Goal: Book appointment/travel/reservation

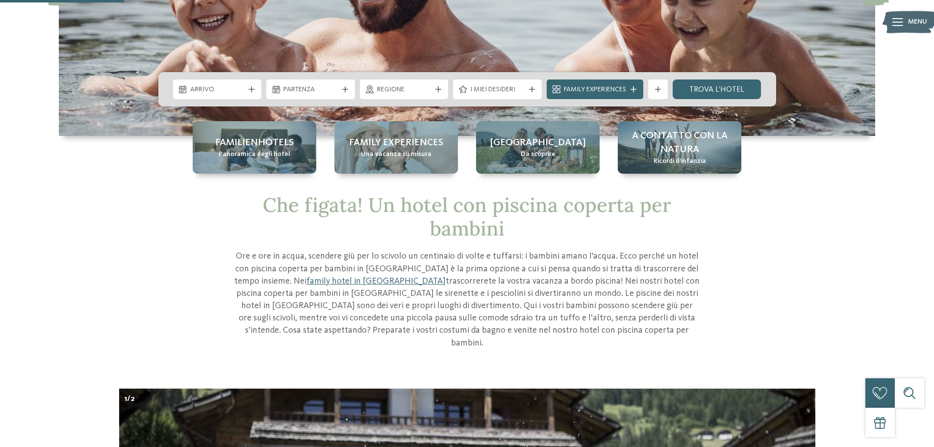
scroll to position [147, 0]
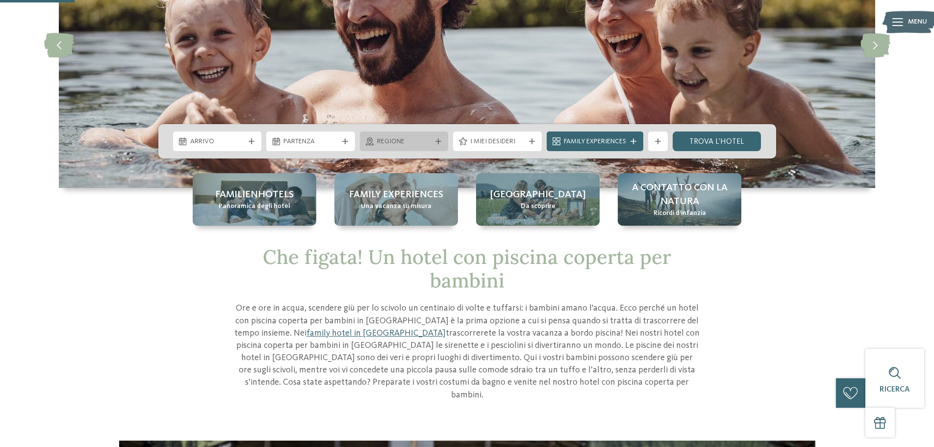
click at [397, 144] on span "Regione" at bounding box center [404, 142] width 54 height 10
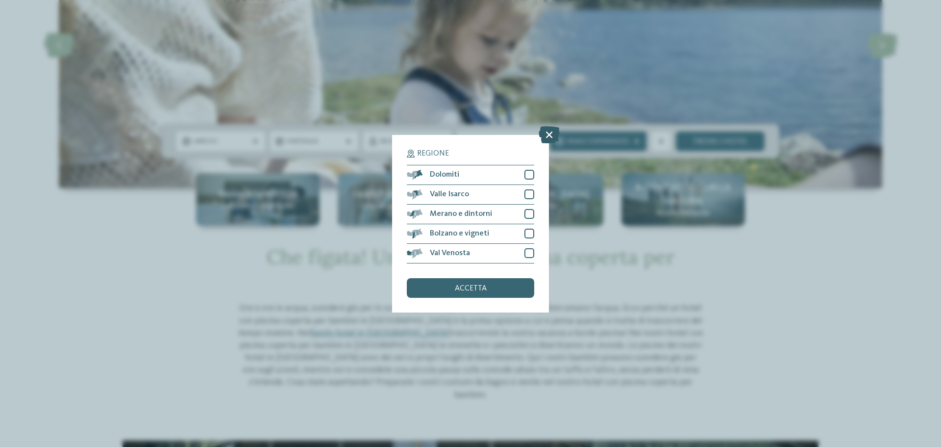
click at [550, 138] on icon at bounding box center [549, 133] width 21 height 17
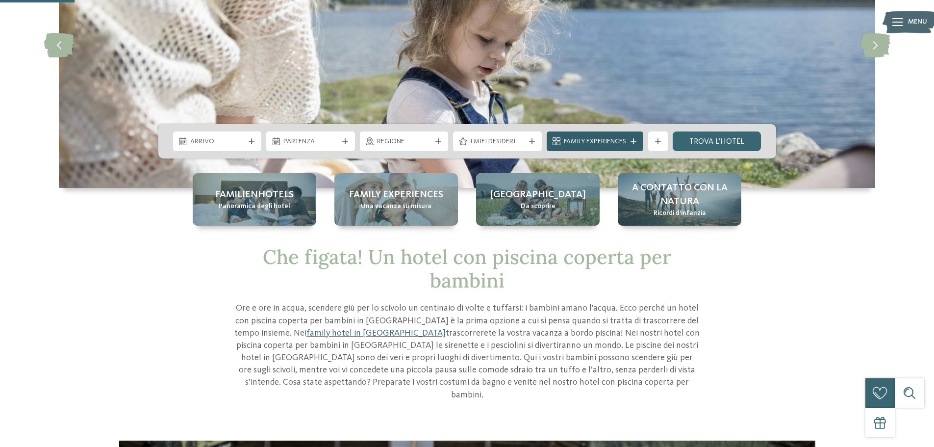
click at [618, 141] on span "Family Experiences" at bounding box center [595, 142] width 62 height 10
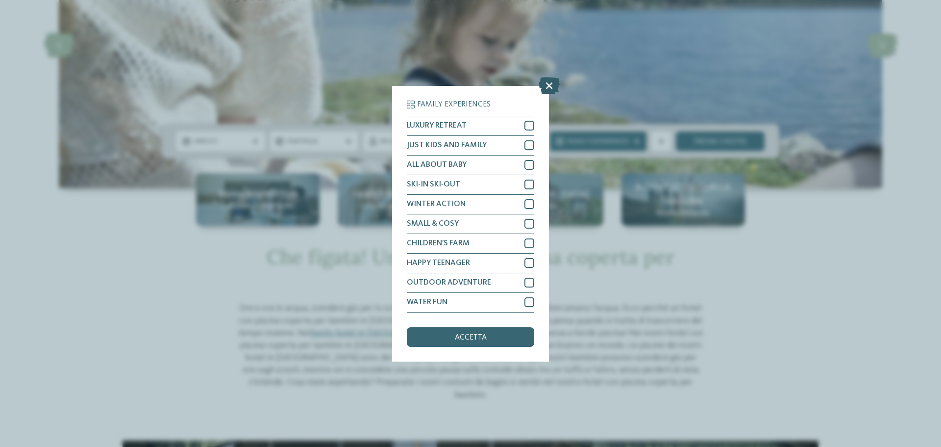
click at [553, 85] on icon at bounding box center [549, 84] width 21 height 17
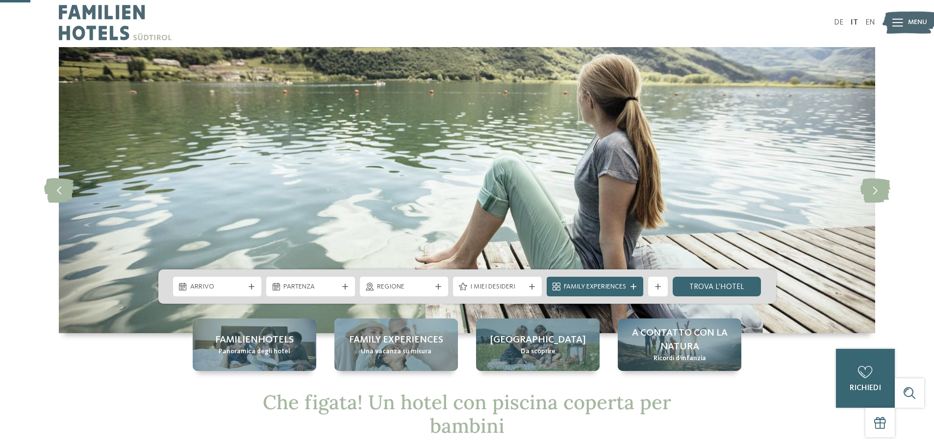
scroll to position [0, 0]
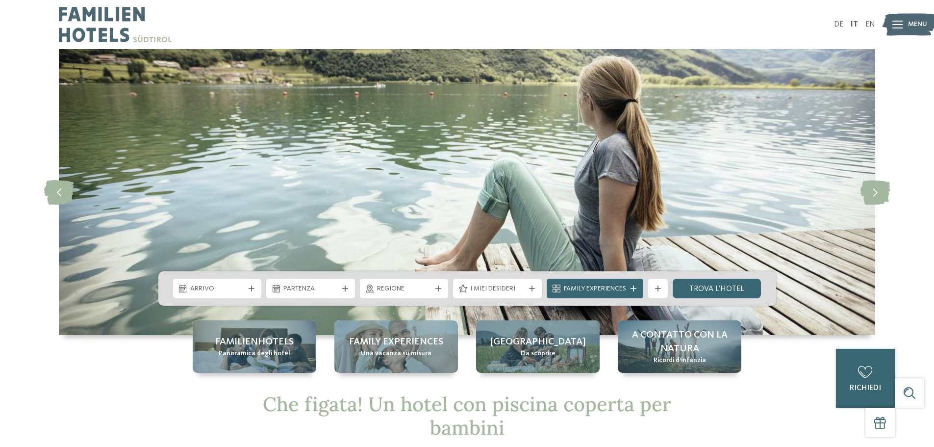
click at [900, 26] on icon at bounding box center [897, 25] width 11 height 8
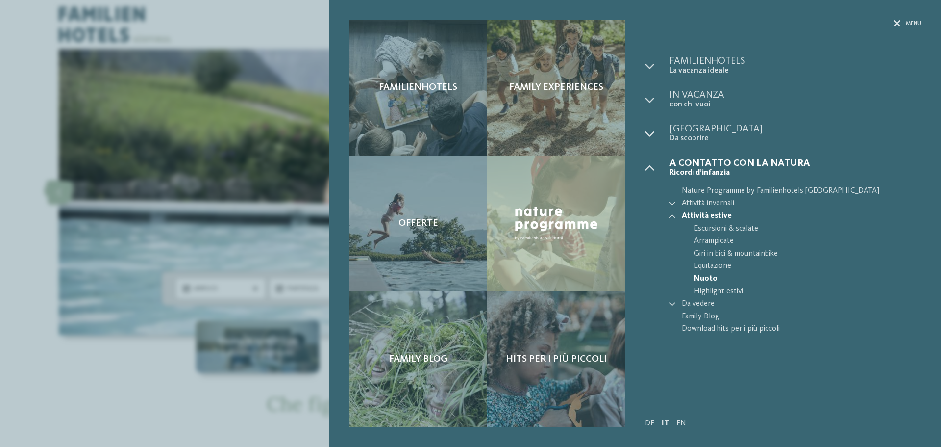
click at [903, 19] on div "Familienhotels Family experiences" at bounding box center [635, 223] width 612 height 447
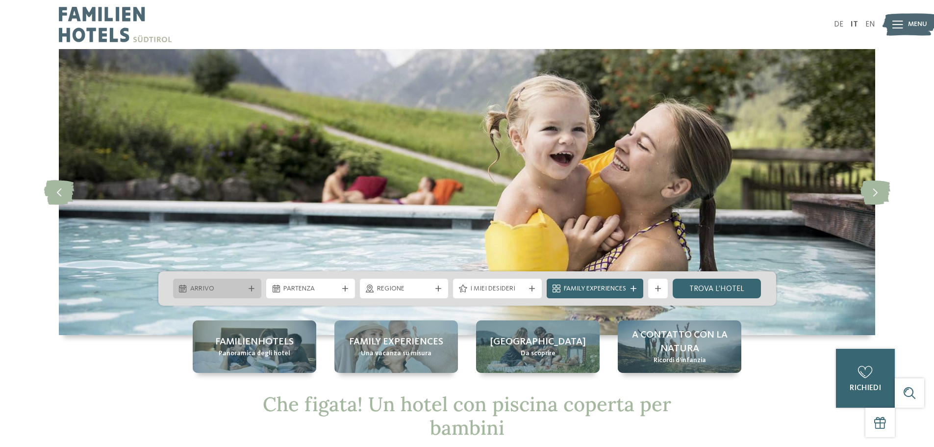
click at [229, 292] on span "Arrivo" at bounding box center [217, 289] width 54 height 10
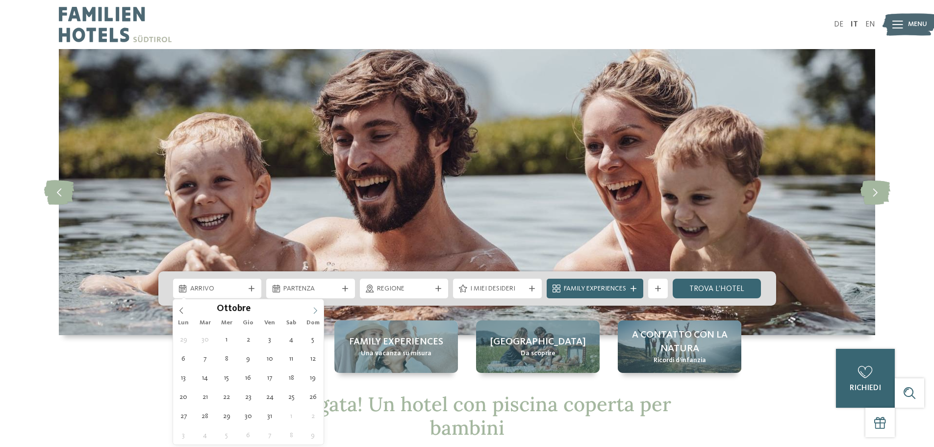
click at [318, 312] on icon at bounding box center [315, 310] width 7 height 7
type input "****"
click at [318, 312] on icon at bounding box center [315, 310] width 7 height 7
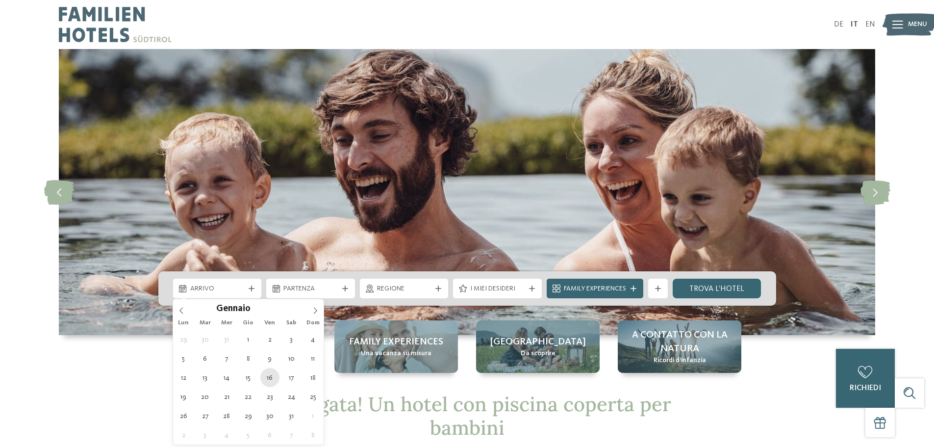
type div "[DATE]"
type input "****"
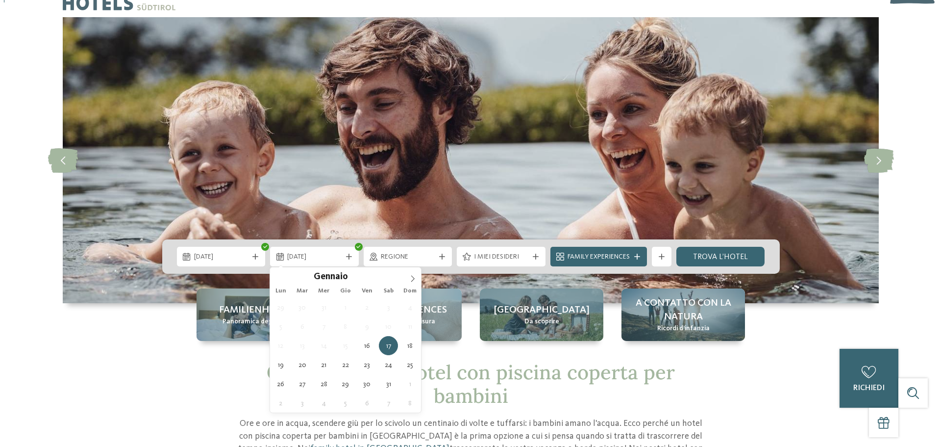
scroll to position [49, 0]
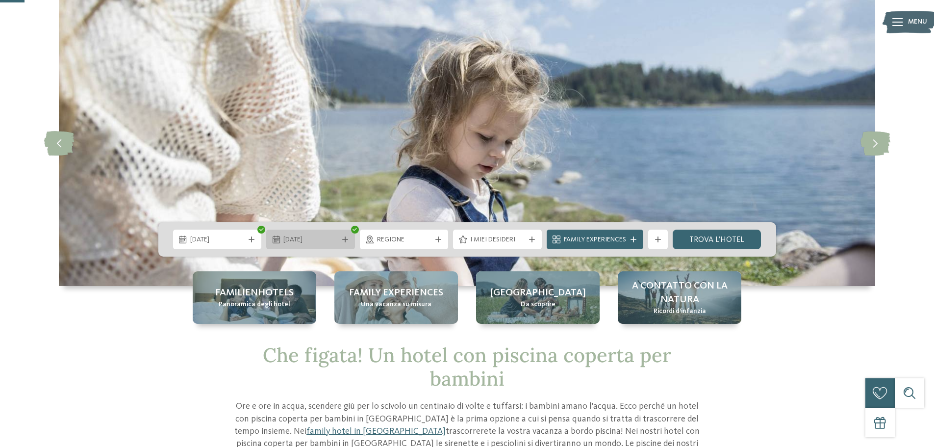
click at [337, 242] on span "[DATE]" at bounding box center [310, 240] width 54 height 10
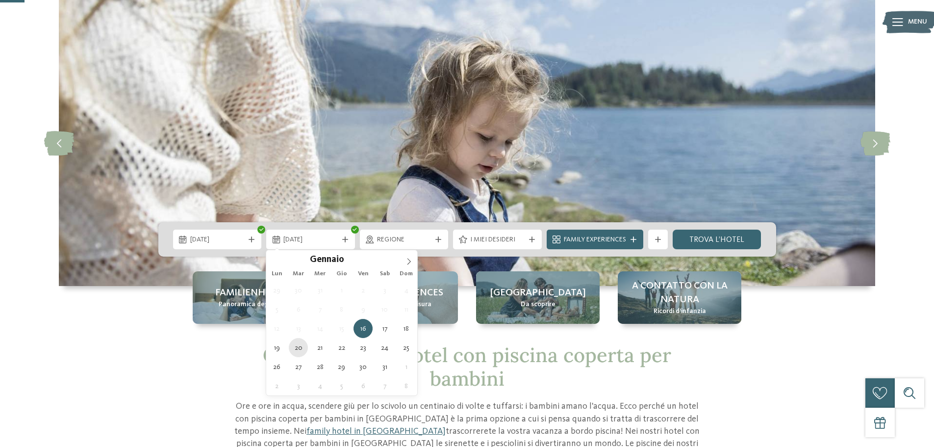
type div "[DATE]"
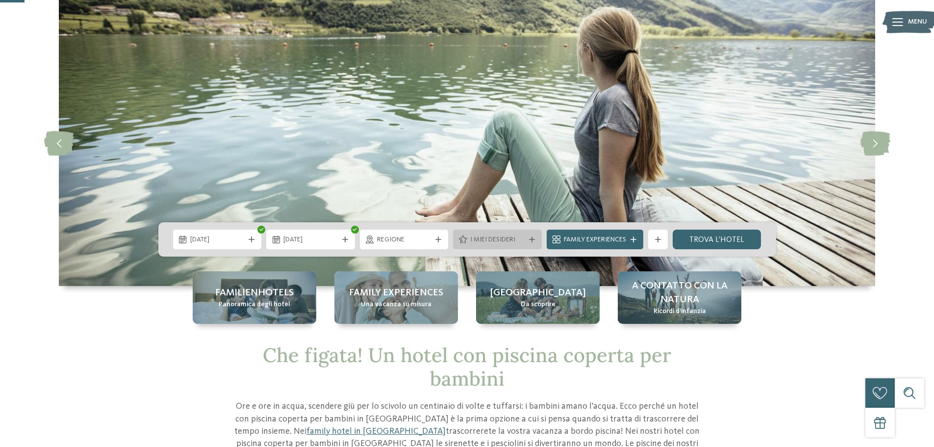
click at [517, 236] on span "I miei desideri" at bounding box center [497, 240] width 54 height 10
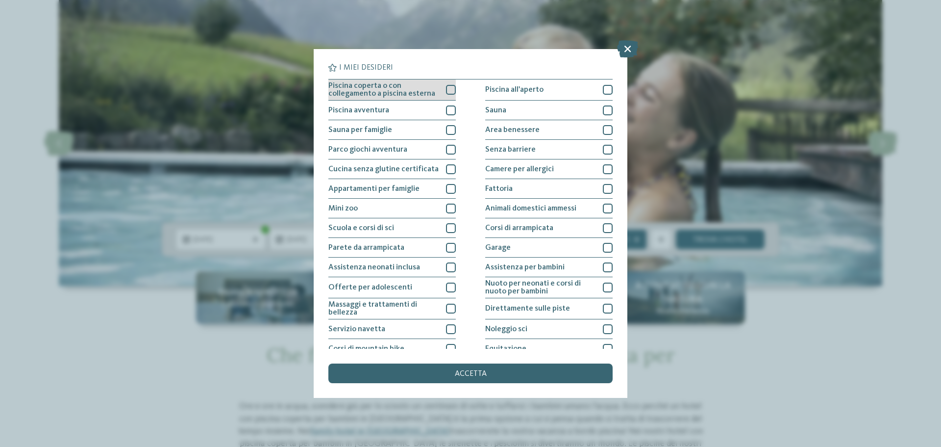
click at [448, 89] on div at bounding box center [451, 90] width 10 height 10
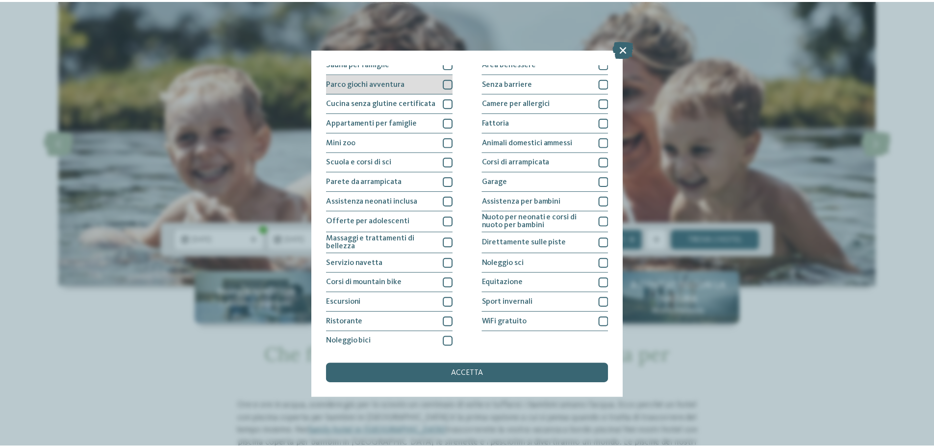
scroll to position [69, 0]
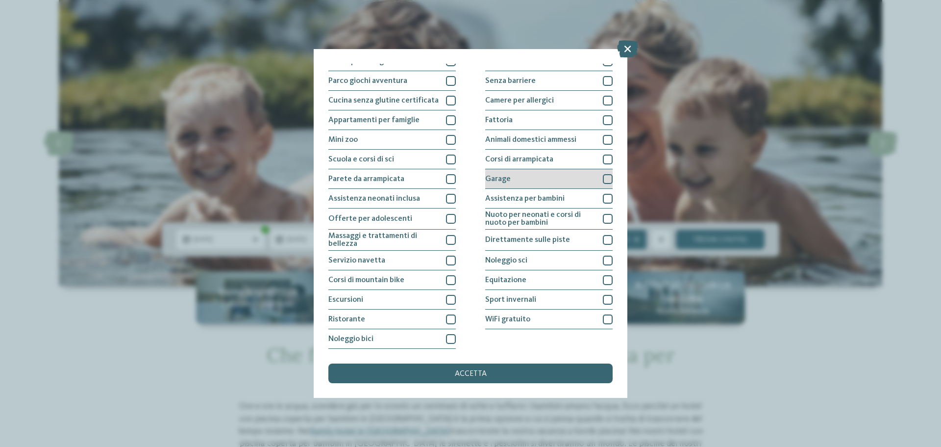
click at [603, 178] on div at bounding box center [608, 179] width 10 height 10
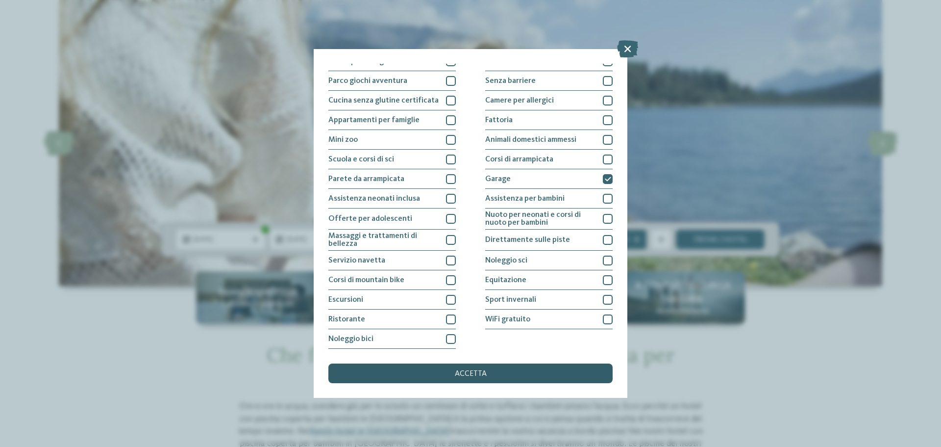
click at [487, 369] on div "accetta" at bounding box center [470, 373] width 284 height 20
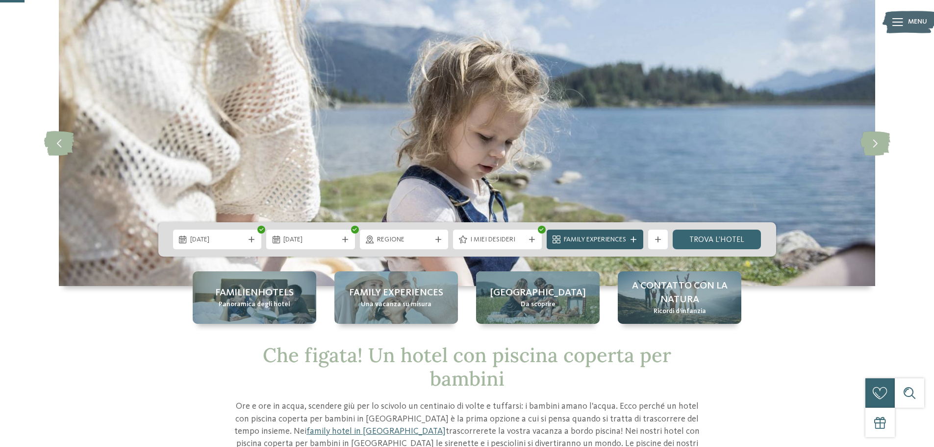
click at [604, 233] on div "Family Experiences" at bounding box center [595, 239] width 97 height 20
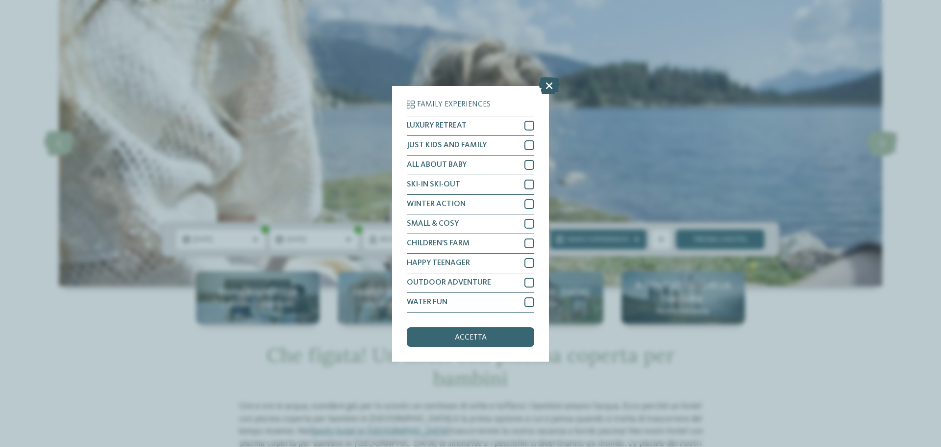
click at [546, 86] on icon at bounding box center [549, 84] width 21 height 17
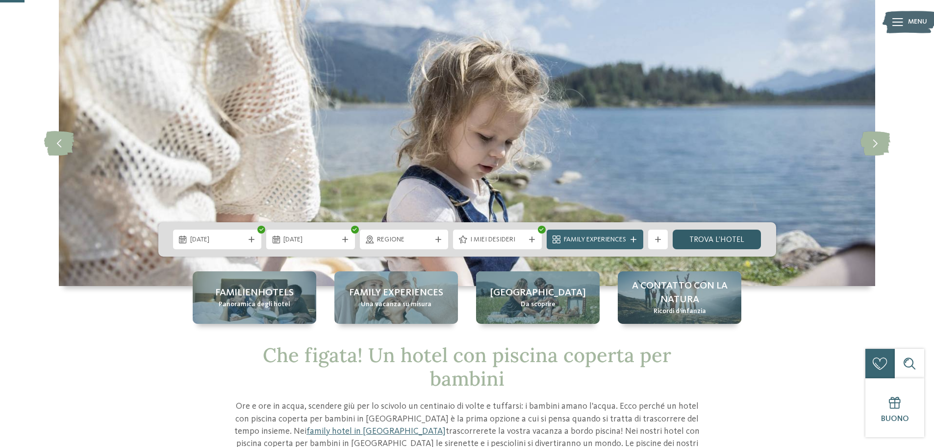
click at [731, 242] on link "trova l’hotel" at bounding box center [717, 239] width 89 height 20
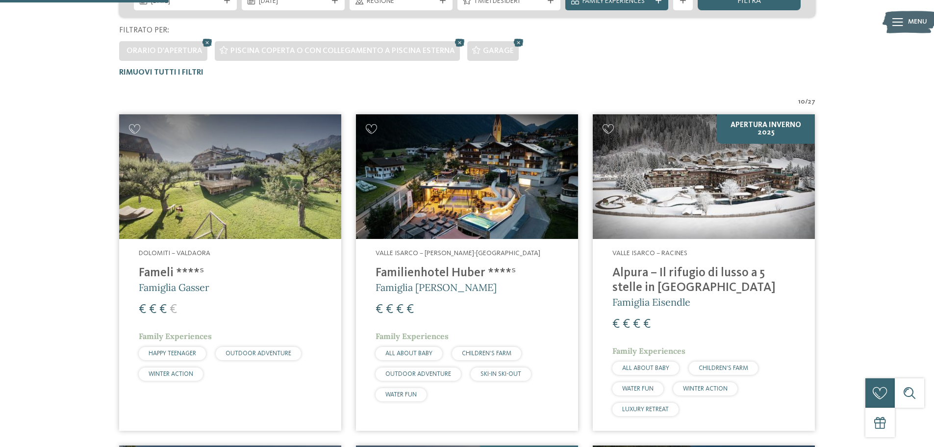
scroll to position [175, 0]
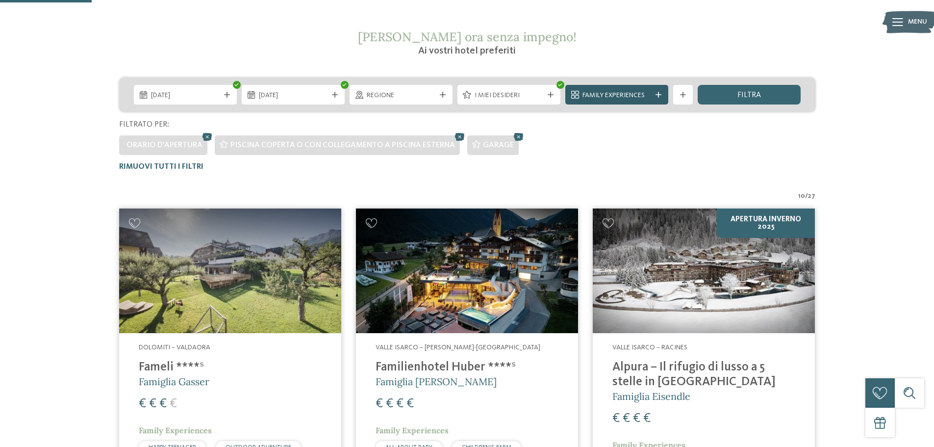
click at [625, 96] on span "Family Experiences" at bounding box center [616, 96] width 69 height 10
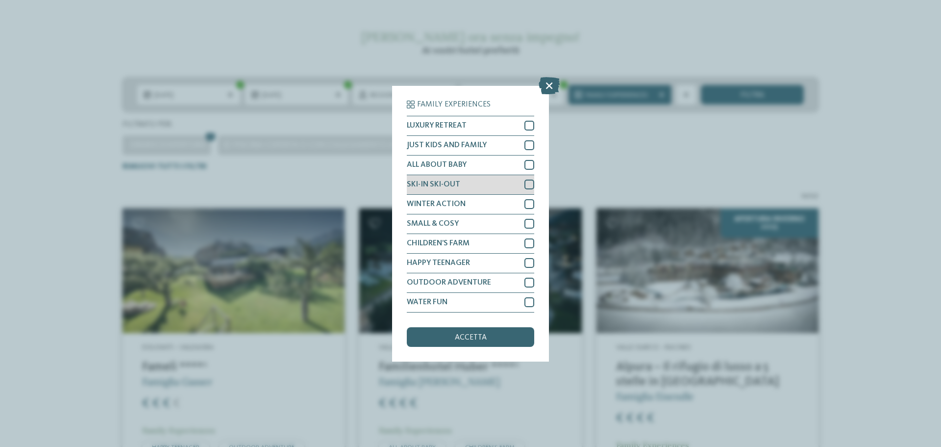
click at [457, 179] on div "SKI-IN SKI-OUT" at bounding box center [470, 185] width 127 height 20
click at [469, 334] on span "accetta" at bounding box center [471, 337] width 32 height 8
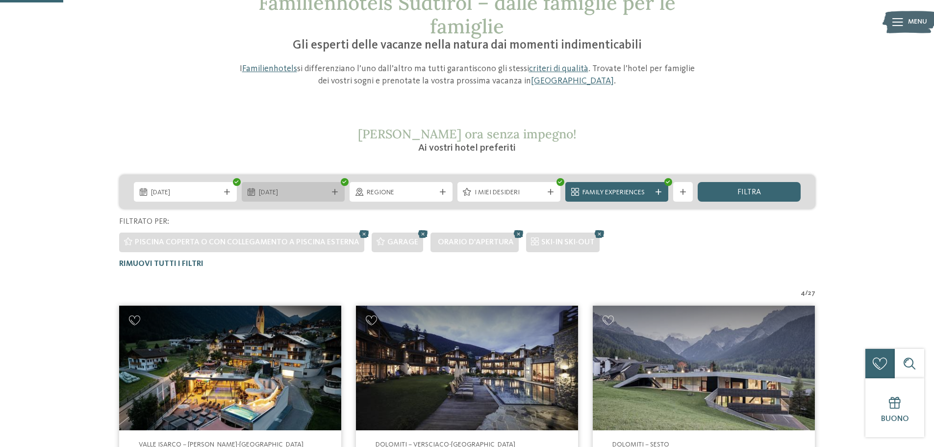
scroll to position [76, 0]
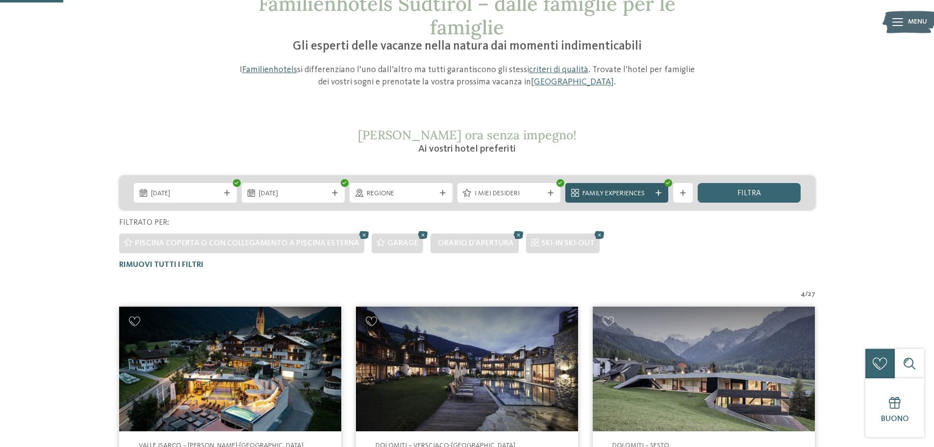
click at [640, 192] on span "Family Experiences" at bounding box center [616, 194] width 69 height 10
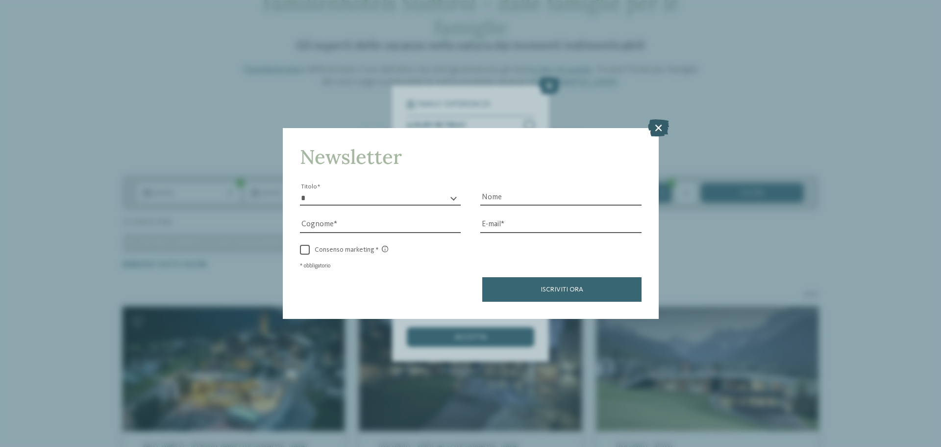
click at [658, 125] on icon at bounding box center [658, 127] width 21 height 17
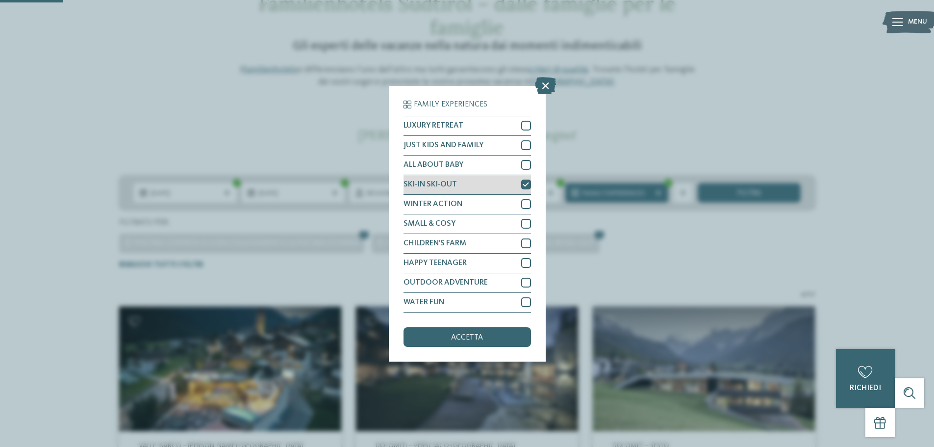
click at [523, 183] on icon at bounding box center [526, 184] width 6 height 6
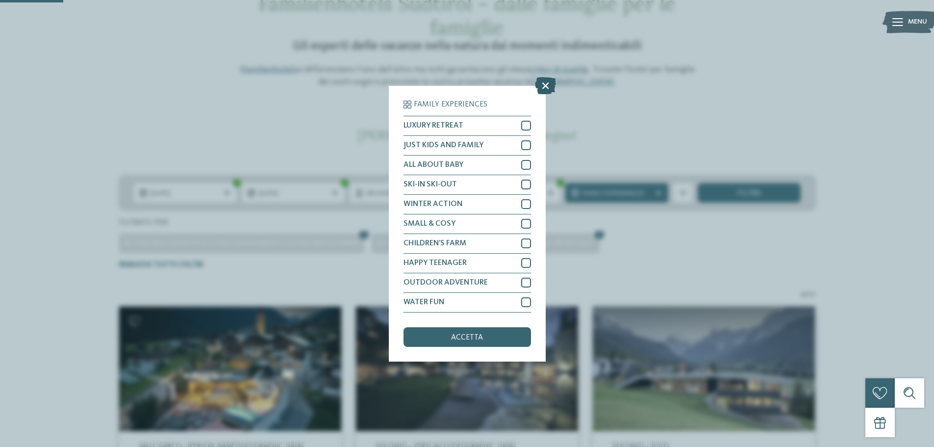
click at [549, 80] on icon at bounding box center [545, 84] width 21 height 17
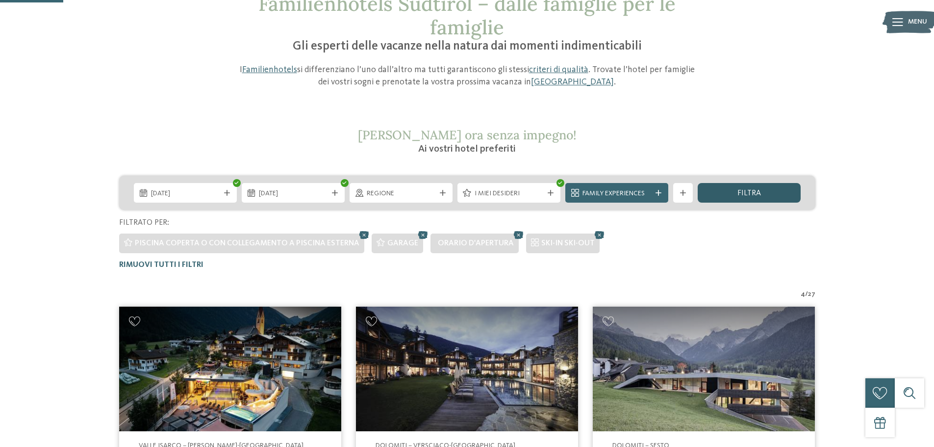
click at [738, 189] on span "filtra" at bounding box center [749, 193] width 24 height 8
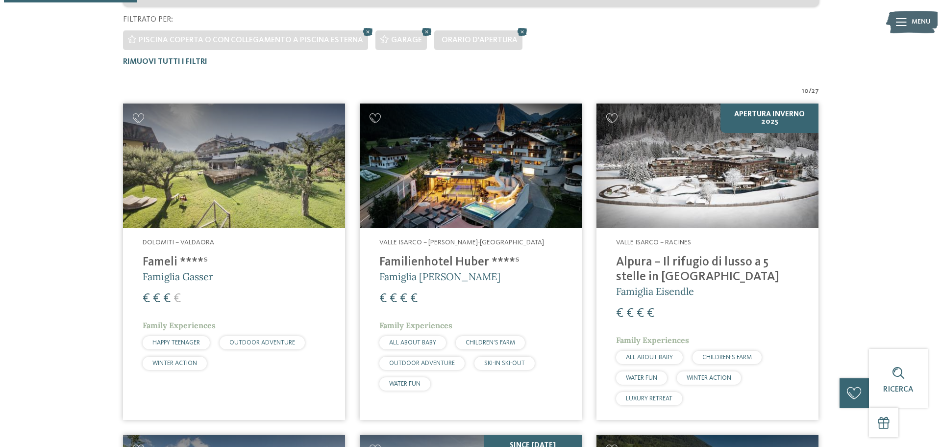
scroll to position [224, 0]
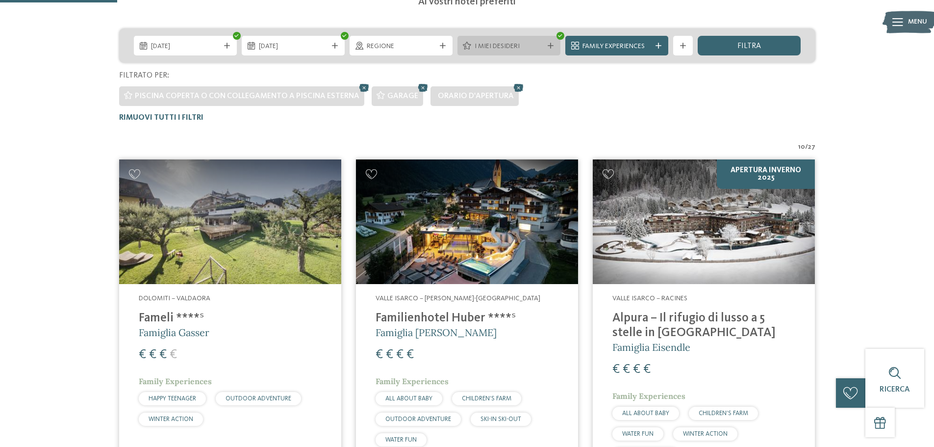
click at [493, 41] on div "I miei desideri" at bounding box center [509, 46] width 74 height 11
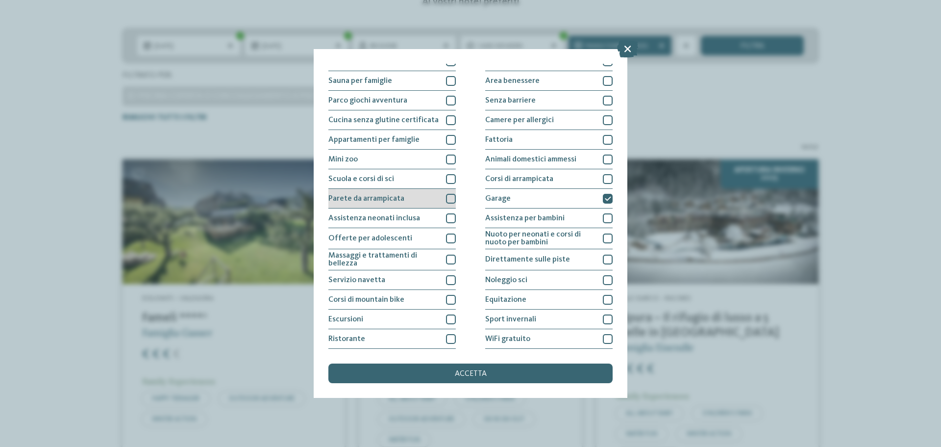
scroll to position [69, 0]
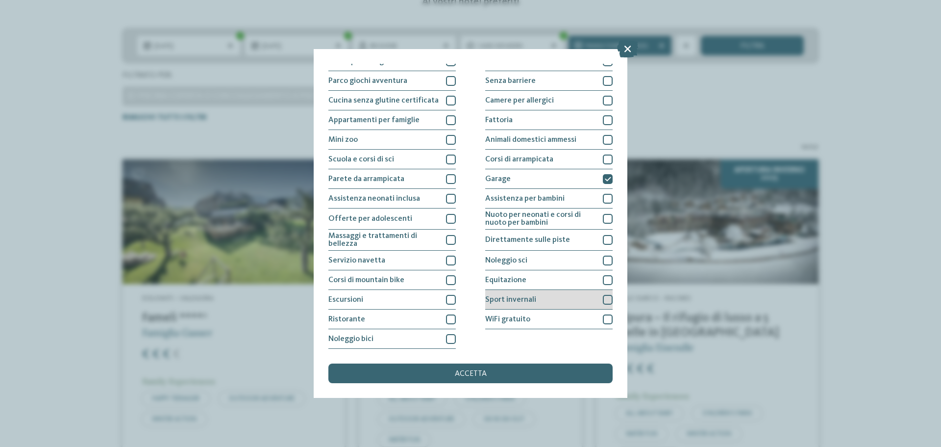
click at [504, 297] on span "Sport invernali" at bounding box center [510, 300] width 51 height 8
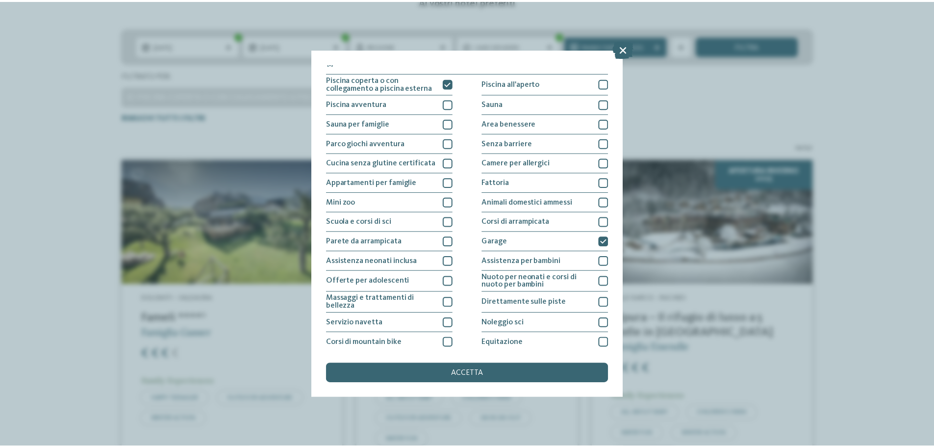
scroll to position [0, 0]
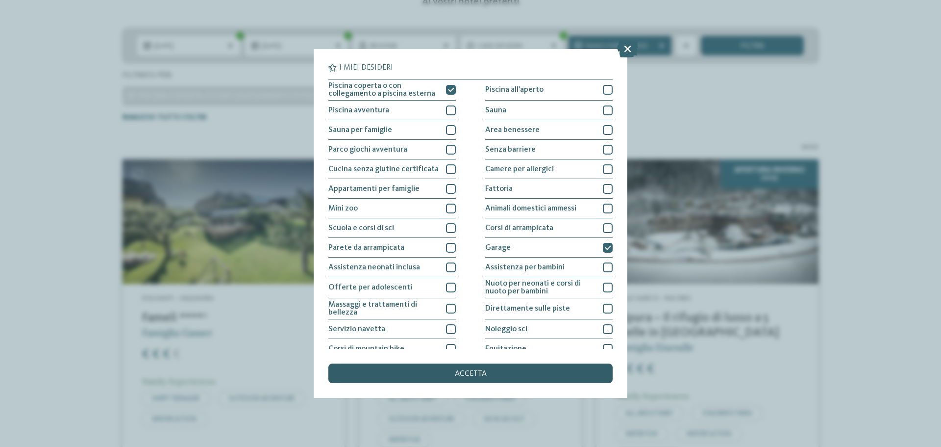
click at [452, 368] on div "accetta" at bounding box center [470, 373] width 284 height 20
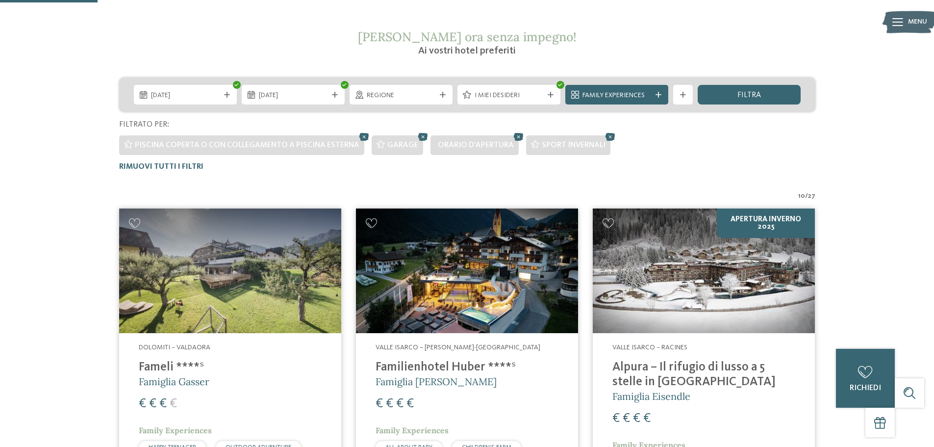
scroll to position [224, 0]
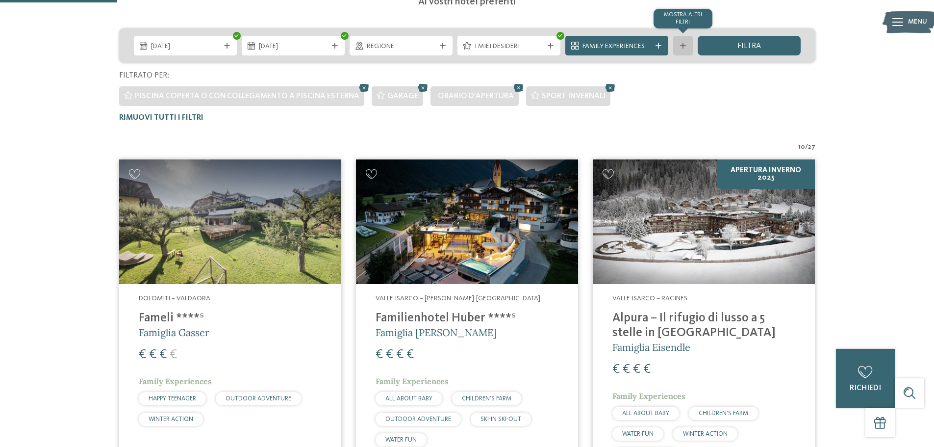
click at [681, 39] on div "mostra altri filtri" at bounding box center [683, 46] width 20 height 20
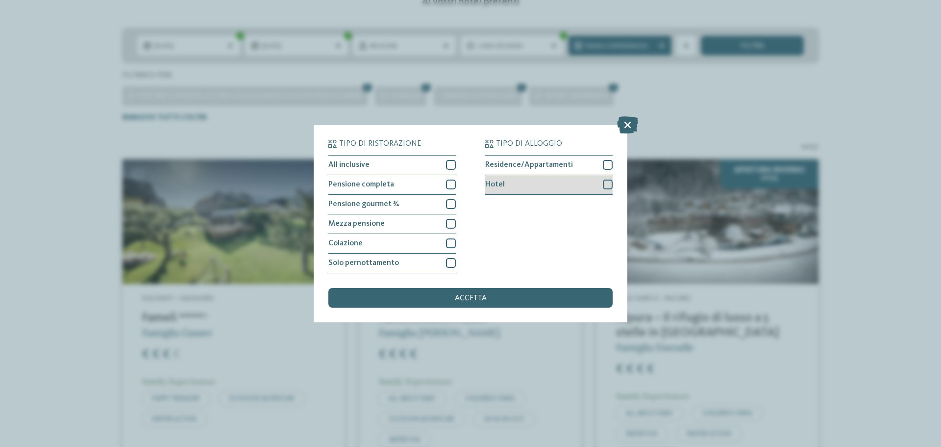
click at [605, 184] on div at bounding box center [608, 184] width 10 height 10
click at [492, 291] on div "accetta" at bounding box center [470, 298] width 284 height 20
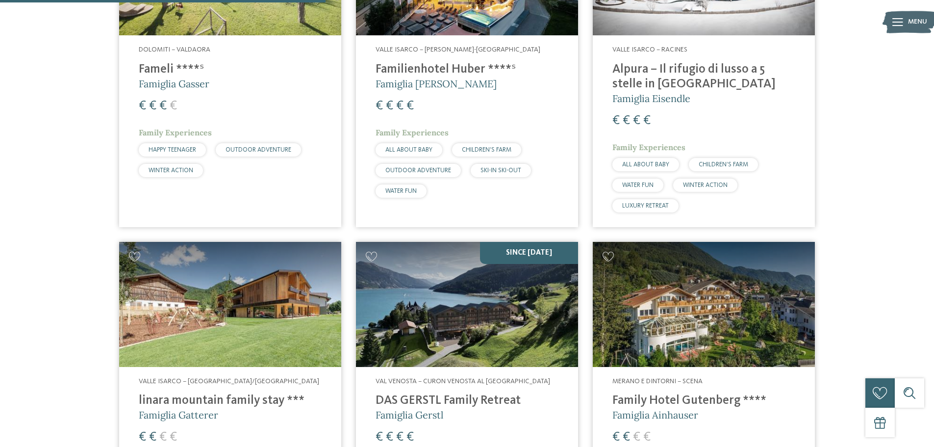
scroll to position [567, 0]
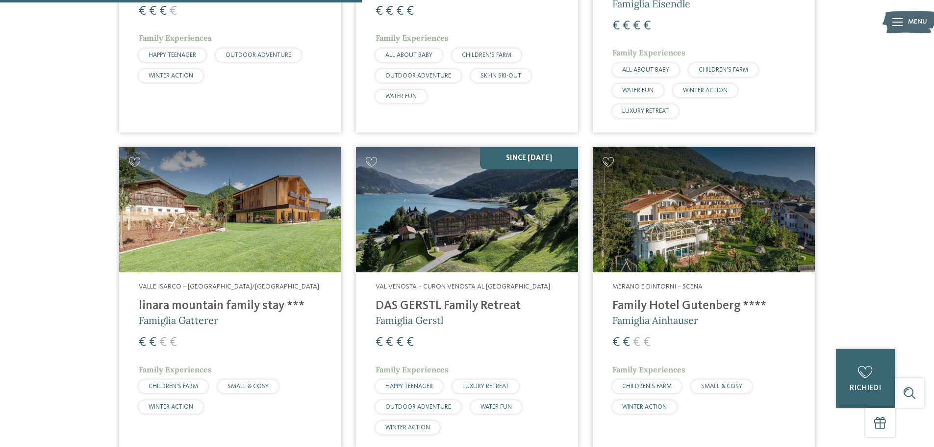
click at [475, 301] on h4 "DAS GERSTL Family Retreat" at bounding box center [466, 306] width 183 height 15
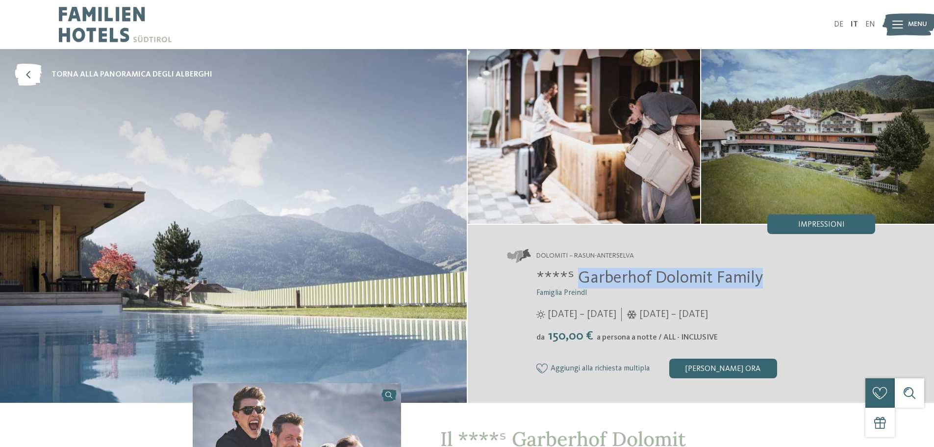
drag, startPoint x: 764, startPoint y: 276, endPoint x: 583, endPoint y: 281, distance: 181.4
click at [583, 281] on h2 "****ˢ Garberhof Dolomit Family" at bounding box center [705, 278] width 339 height 21
click at [895, 268] on div "Dolomiti – Rasun-Anterselva ****ˢ Garberhof Dolomit Family Famiglia Preindl 07/…" at bounding box center [701, 314] width 467 height 178
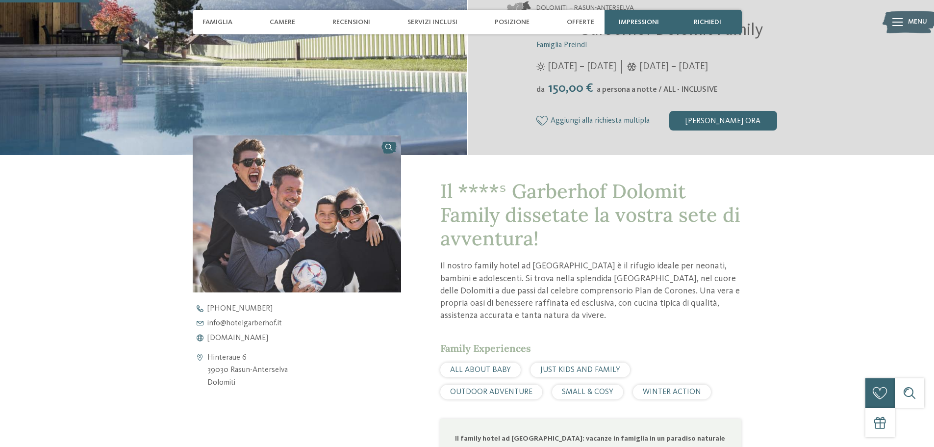
scroll to position [392, 0]
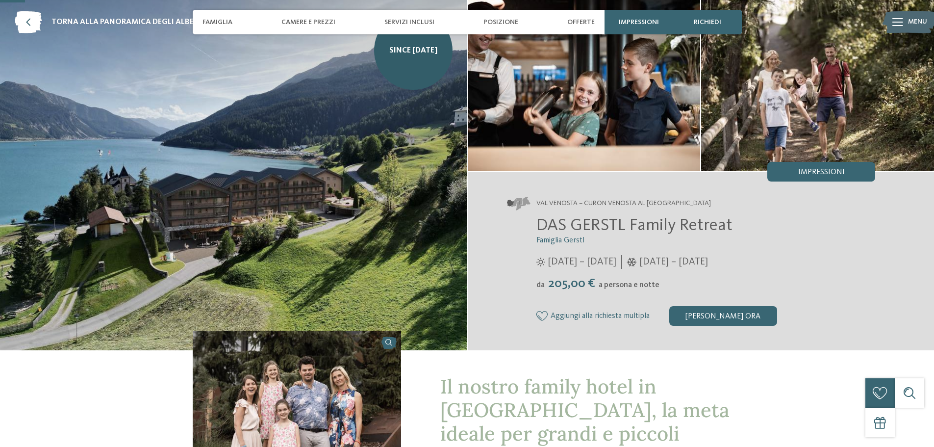
scroll to position [49, 0]
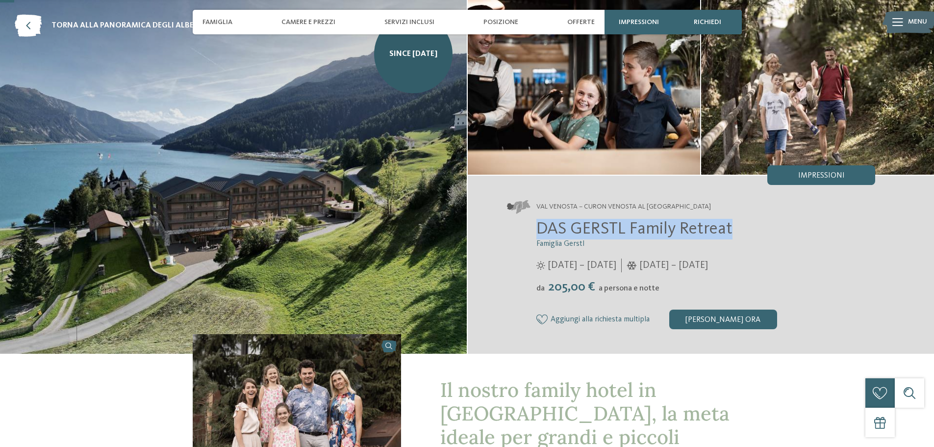
drag, startPoint x: 738, startPoint y: 226, endPoint x: 534, endPoint y: 224, distance: 203.5
click at [534, 224] on div "DAS GERSTL Family Retreat Famiglia Gerstl 16/05/2025 – 09/11/2025 da" at bounding box center [691, 274] width 369 height 110
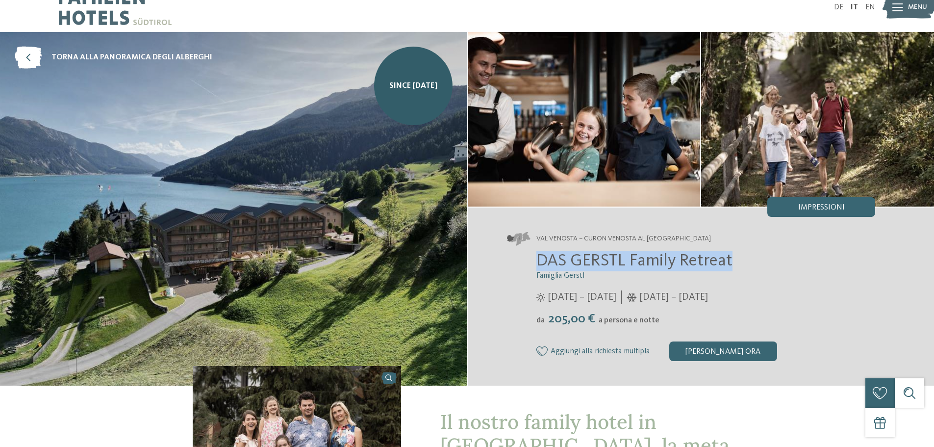
scroll to position [0, 0]
